Goal: Find specific page/section: Find specific page/section

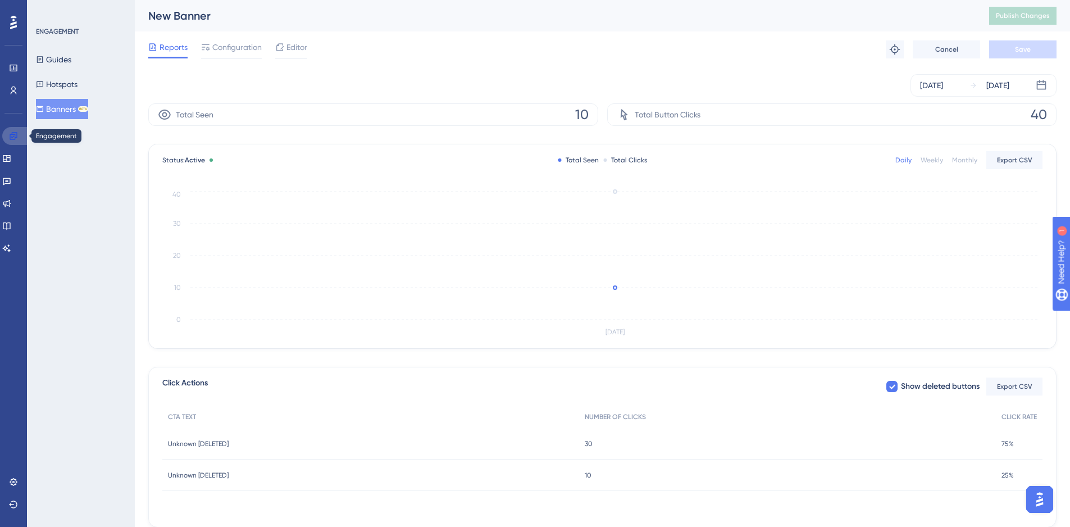
click at [16, 135] on icon at bounding box center [13, 135] width 9 height 9
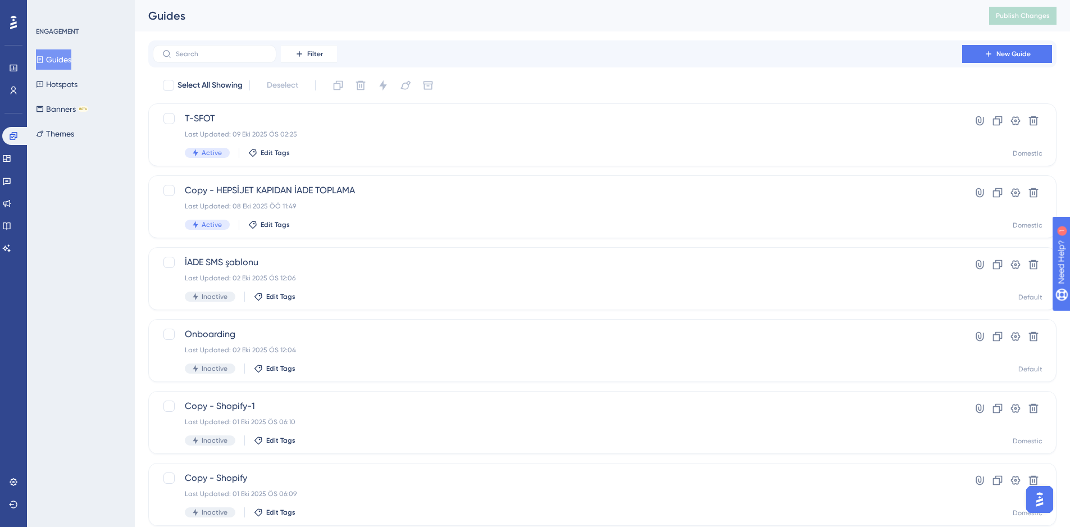
click at [78, 120] on div "Guides Hotspots Banners BETA Themes" at bounding box center [81, 96] width 91 height 94
click at [70, 108] on button "Banners BETA" at bounding box center [62, 109] width 52 height 20
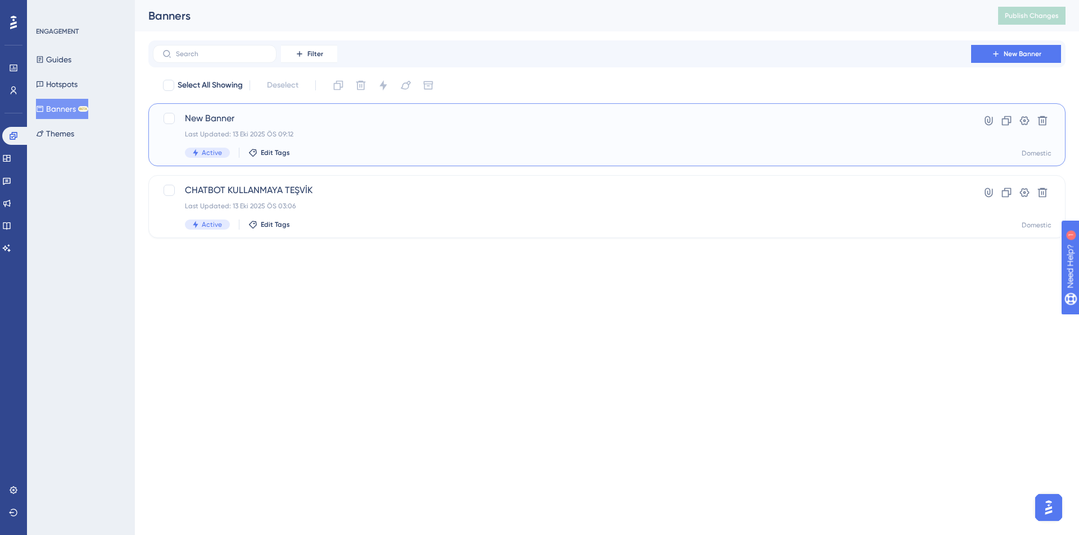
click at [398, 149] on div "Active Edit Tags" at bounding box center [562, 153] width 754 height 10
